Goal: Task Accomplishment & Management: Manage account settings

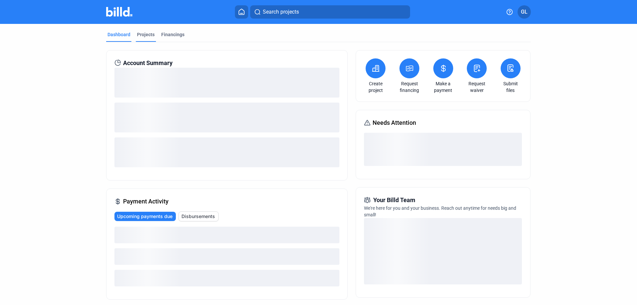
click at [144, 36] on div "Projects" at bounding box center [146, 34] width 18 height 7
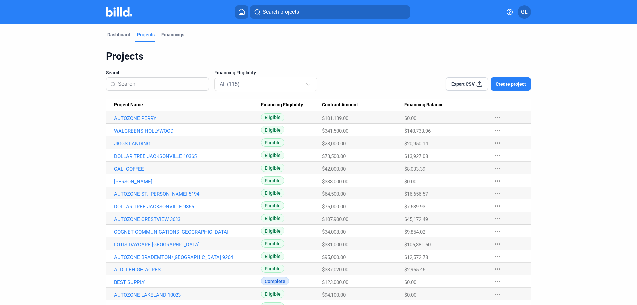
click at [147, 81] on input at bounding box center [161, 84] width 87 height 14
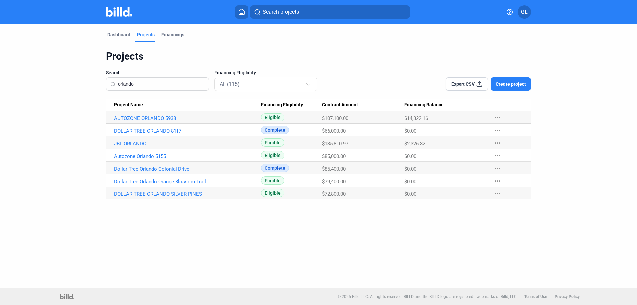
type input "orlando"
click at [509, 84] on span "Create project" at bounding box center [511, 84] width 30 height 7
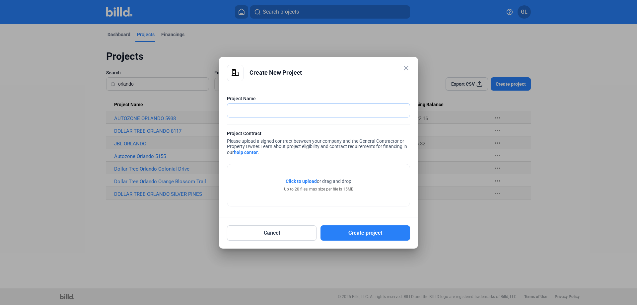
click at [319, 107] on input "text" at bounding box center [314, 111] width 175 height 14
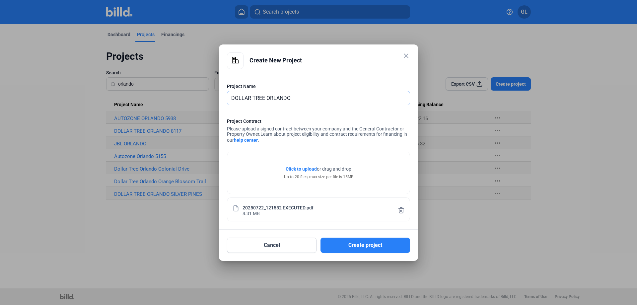
click at [308, 96] on input "DOLLAR TREE ORLANDO" at bounding box center [318, 98] width 182 height 14
type input "DOLLAR TREE ORLANDO 4420"
click at [388, 245] on button "Create project" at bounding box center [366, 245] width 90 height 15
